Goal: Submit feedback/report problem: Submit feedback/report problem

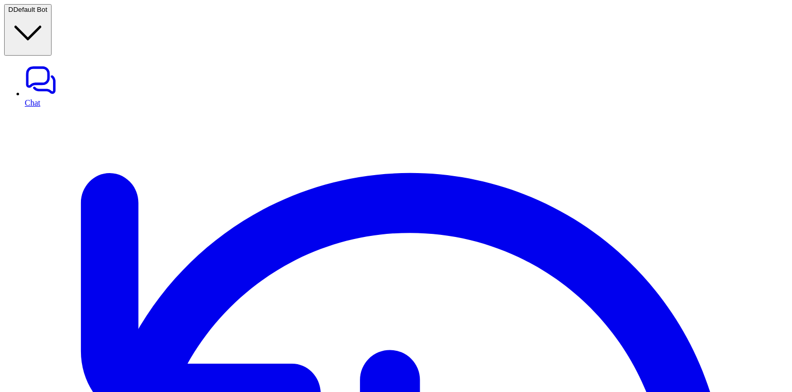
drag, startPoint x: 616, startPoint y: 305, endPoint x: 500, endPoint y: 264, distance: 123.0
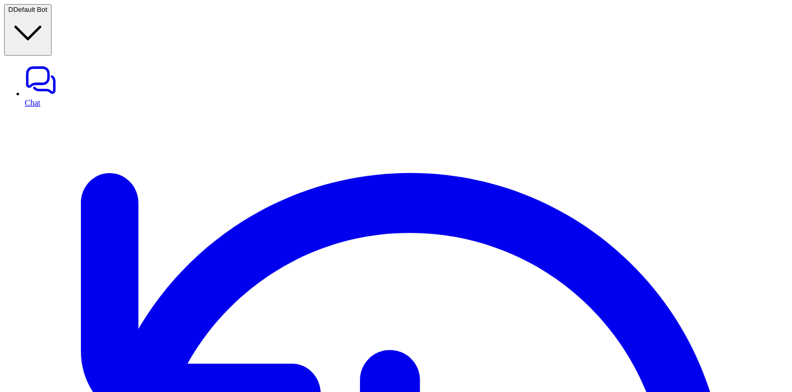
copy div "I initially provided incorrect information about our promotion policy. After re…"
drag, startPoint x: 565, startPoint y: 285, endPoint x: 498, endPoint y: 257, distance: 72.6
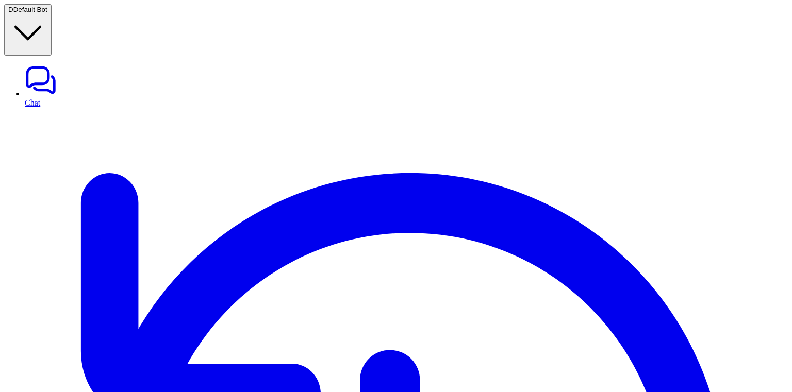
copy div "AI had all the info it needed to handle recent interactions confidently."
drag, startPoint x: 580, startPoint y: 372, endPoint x: 499, endPoint y: 354, distance: 83.0
copy div "I didn’t need to escalate because I knew all the answers."
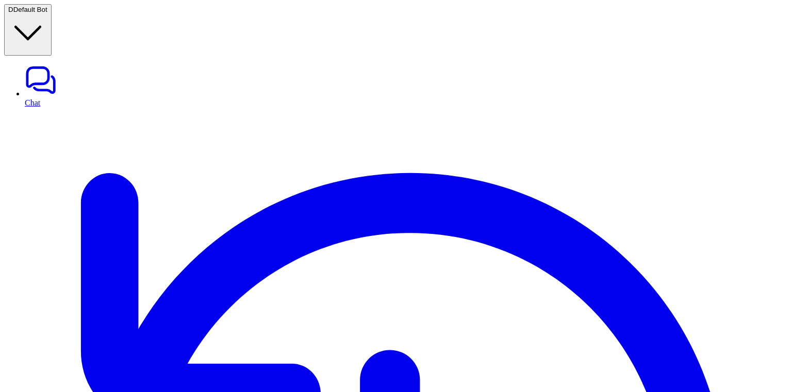
copy p "Escalation"
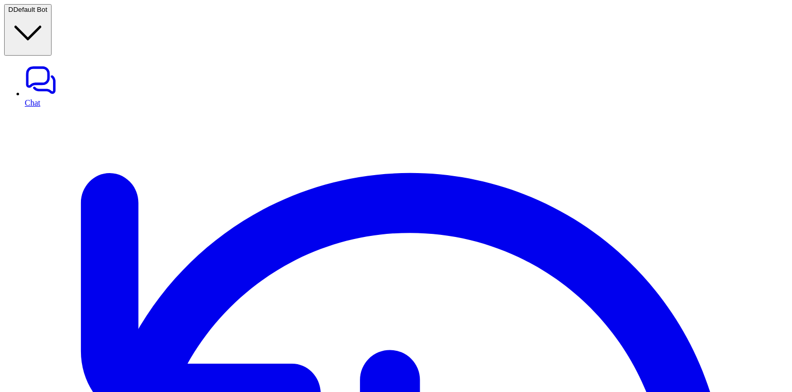
scroll to position [0, 0]
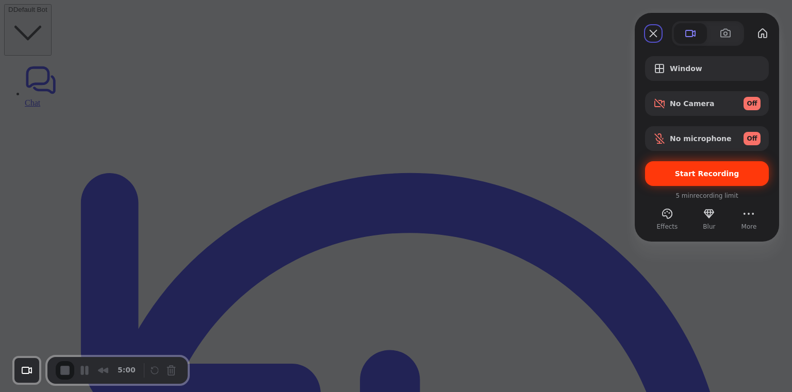
click at [671, 175] on span "Start Recording" at bounding box center [706, 174] width 107 height 8
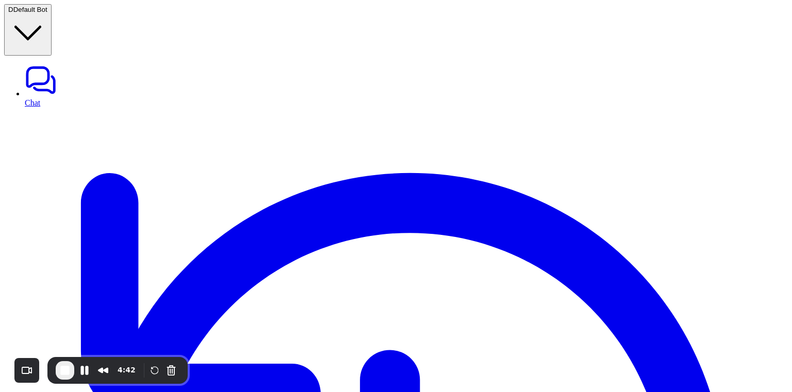
scroll to position [0, 0]
click at [67, 368] on span "End Recording" at bounding box center [65, 371] width 12 height 12
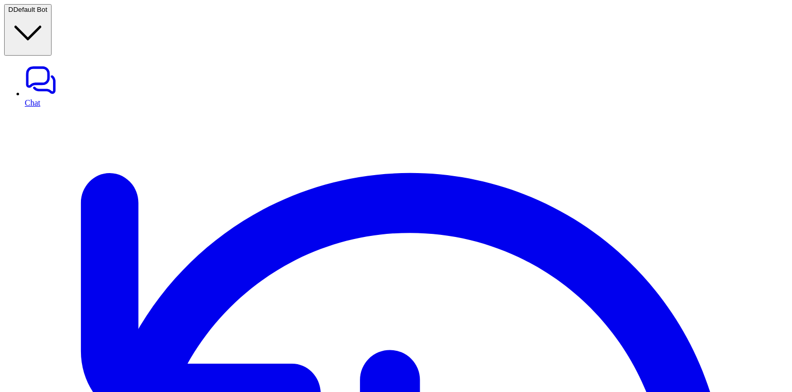
scroll to position [121, 0]
